Goal: Book appointment/travel/reservation

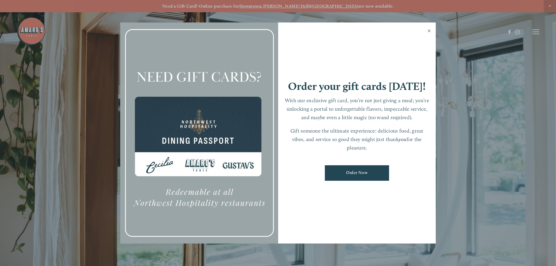
click at [430, 30] on link "Close" at bounding box center [428, 31] width 11 height 16
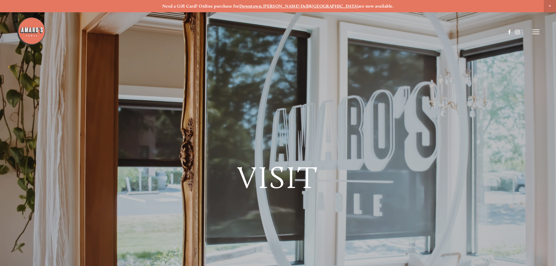
click at [536, 33] on icon at bounding box center [535, 31] width 7 height 5
click at [408, 31] on span "Menu" at bounding box center [413, 32] width 12 height 6
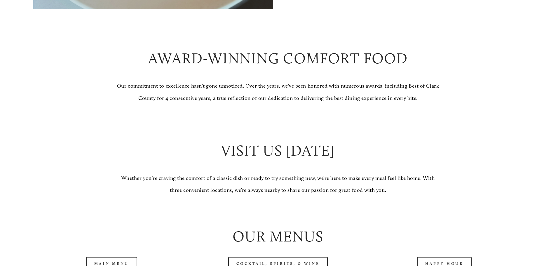
scroll to position [697, 0]
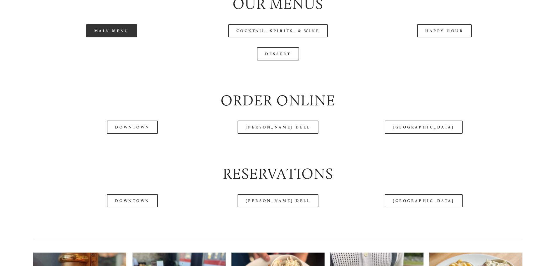
click at [113, 37] on link "Main Menu" at bounding box center [111, 30] width 51 height 13
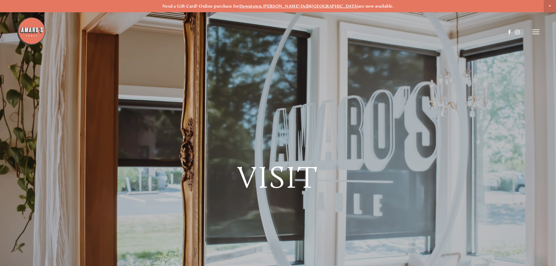
click at [536, 35] on header "Menu Order Now Visit Gallery 0" at bounding box center [278, 32] width 522 height 64
click at [537, 32] on line at bounding box center [535, 32] width 7 height 0
click at [492, 31] on span "Reserve" at bounding box center [492, 32] width 15 height 6
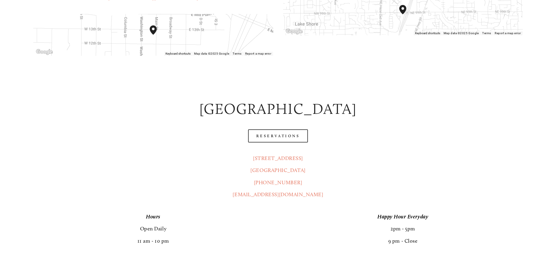
scroll to position [279, 0]
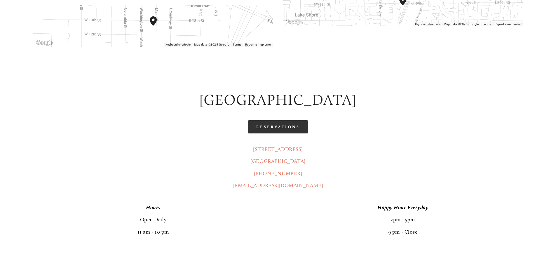
click at [271, 120] on link "Reservations" at bounding box center [278, 126] width 60 height 13
